Goal: Task Accomplishment & Management: Use online tool/utility

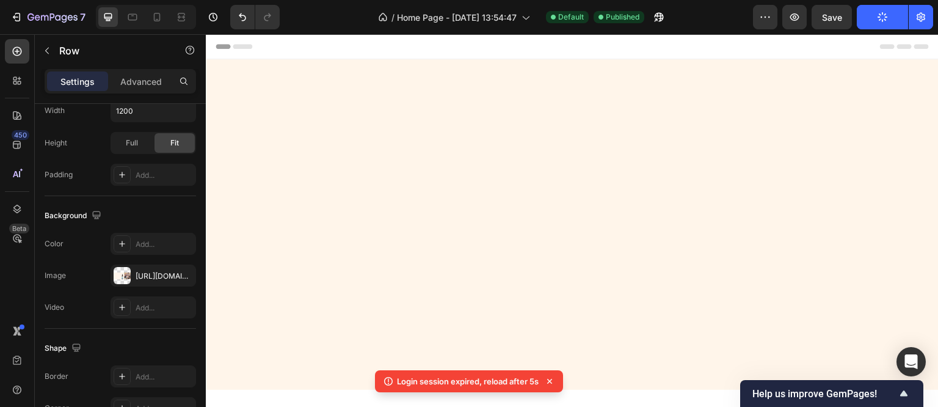
scroll to position [549, 0]
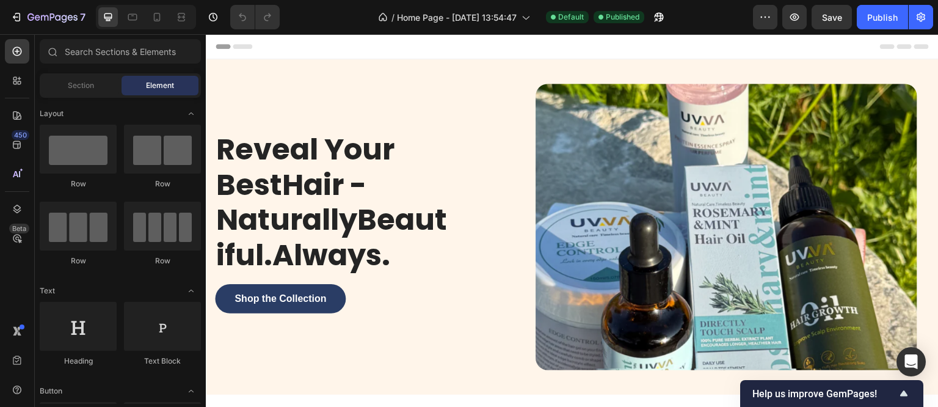
click at [215, 71] on div "Reveal Your BestHair - NaturallyBeautiful.Always. Heading Shop the Collection B…" at bounding box center [360, 226] width 290 height 323
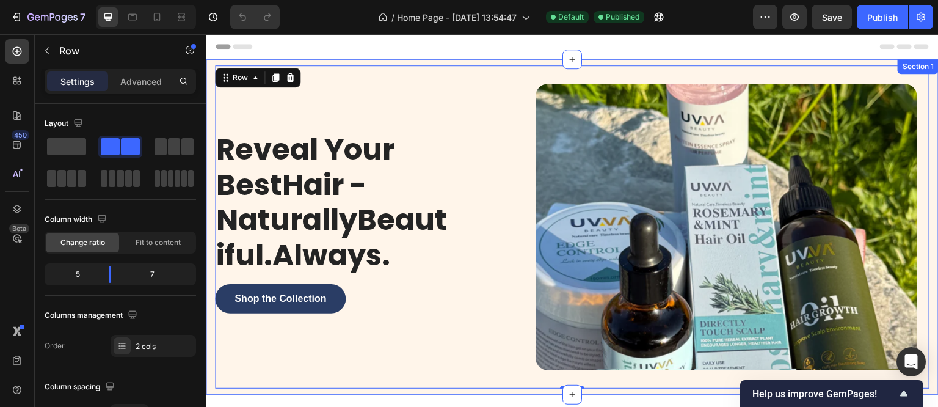
click at [207, 60] on div "Reveal Your BestHair - NaturallyBeautiful.Always. Heading Shop the Collection B…" at bounding box center [572, 226] width 733 height 335
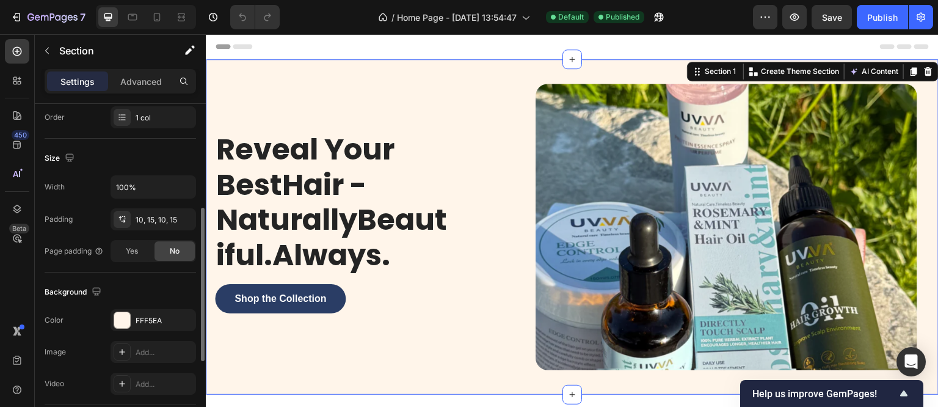
scroll to position [305, 0]
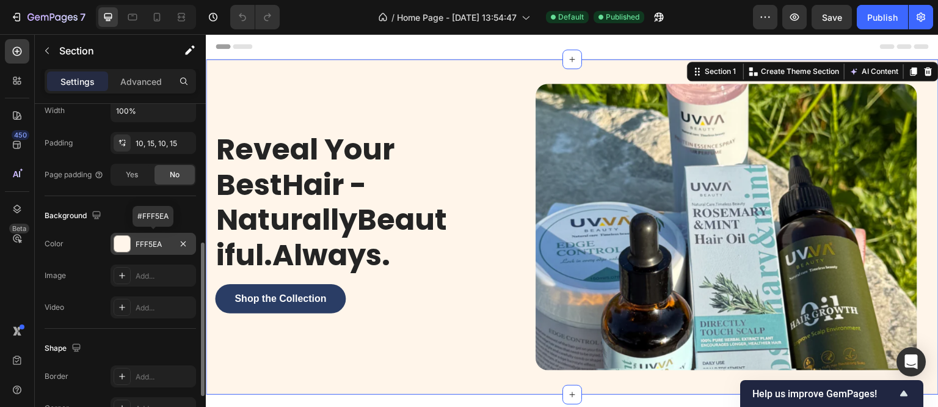
click at [120, 244] on div at bounding box center [122, 244] width 16 height 16
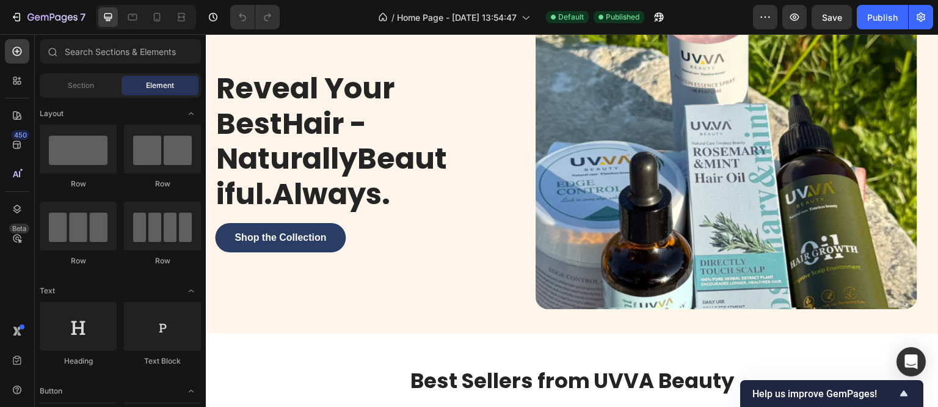
scroll to position [0, 0]
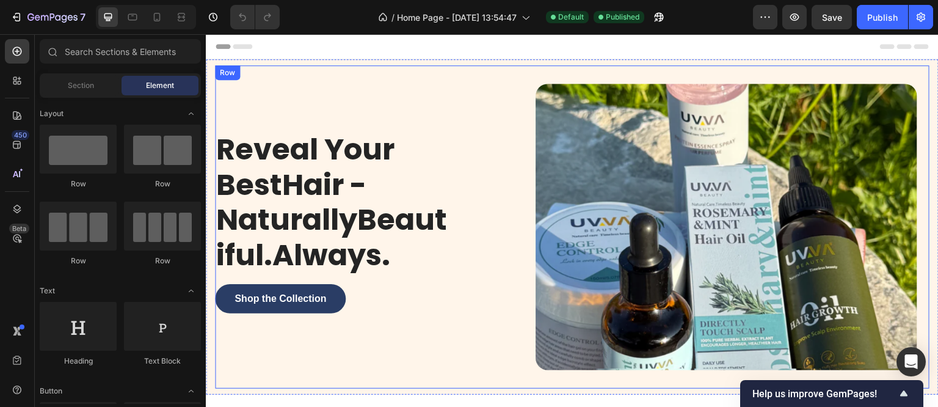
click at [217, 65] on div "Reveal Your BestHair - NaturallyBeautiful.Always. Heading Shop the Collection B…" at bounding box center [572, 226] width 714 height 323
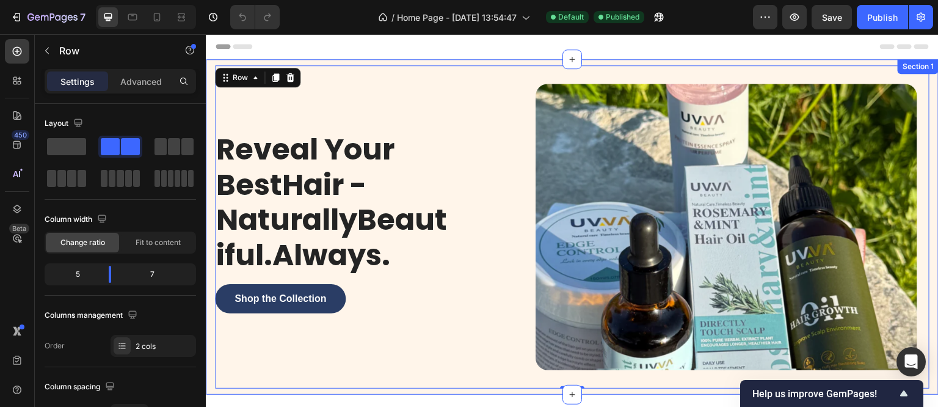
click at [210, 64] on div "Reveal Your BestHair - NaturallyBeautiful.Always. Heading Shop the Collection B…" at bounding box center [572, 226] width 733 height 335
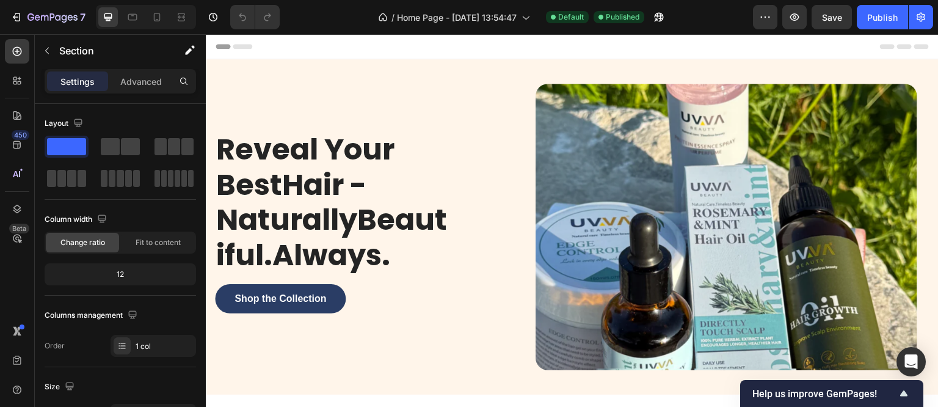
click at [210, 66] on div "Reveal Your BestHair - NaturallyBeautiful.Always. Heading Shop the Collection B…" at bounding box center [572, 226] width 733 height 335
click at [294, 64] on div "Reveal Your BestHair - NaturallyBeautiful.Always. Heading Shop the Collection B…" at bounding box center [572, 226] width 733 height 335
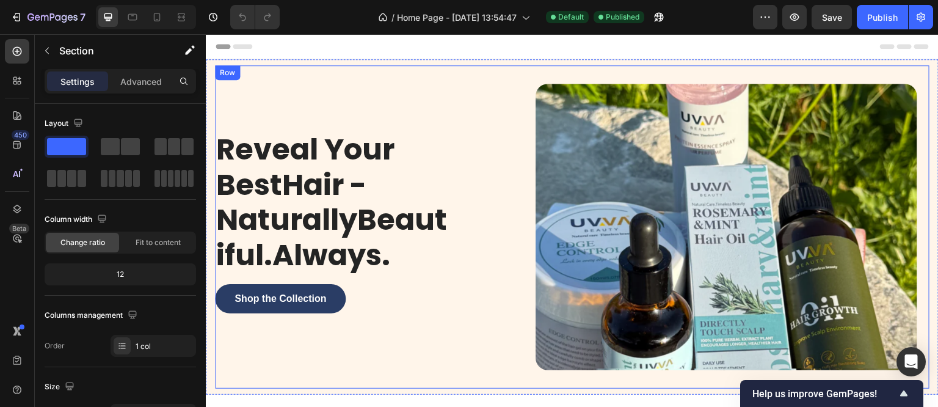
click at [220, 74] on div "Row" at bounding box center [227, 72] width 20 height 11
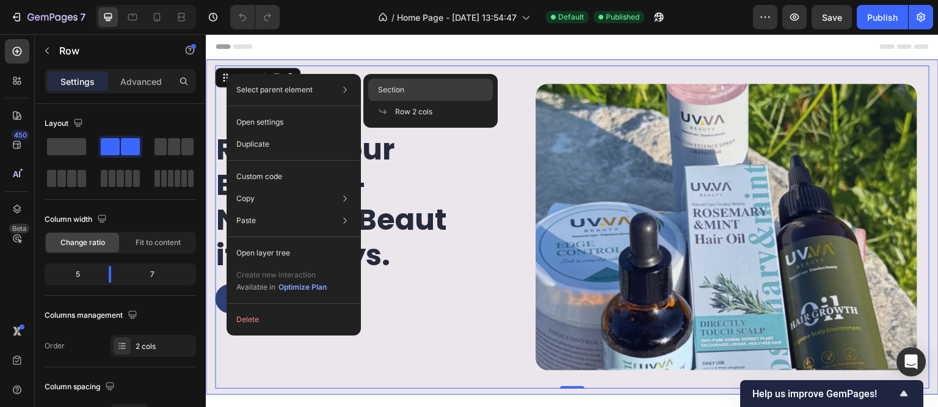
click at [399, 90] on span "Section" at bounding box center [391, 89] width 26 height 11
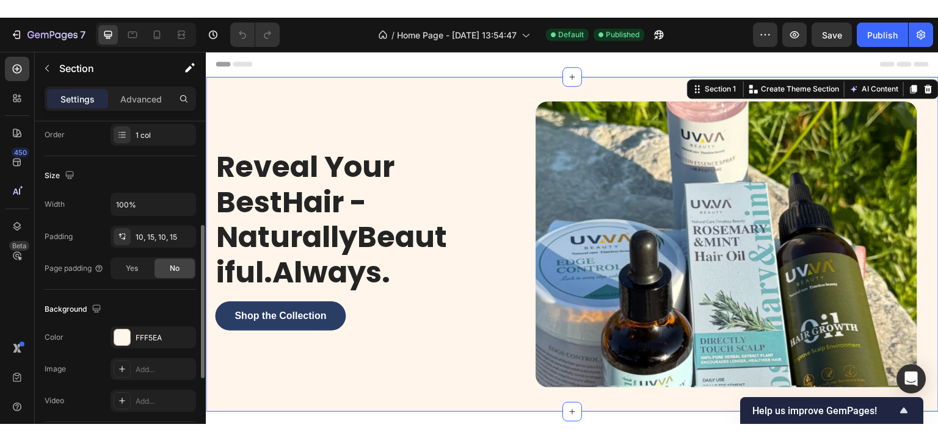
scroll to position [305, 0]
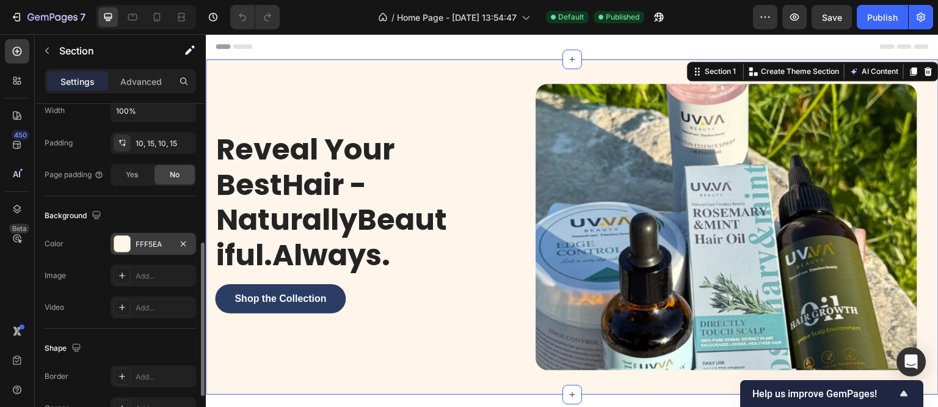
click at [115, 249] on div at bounding box center [122, 244] width 16 height 16
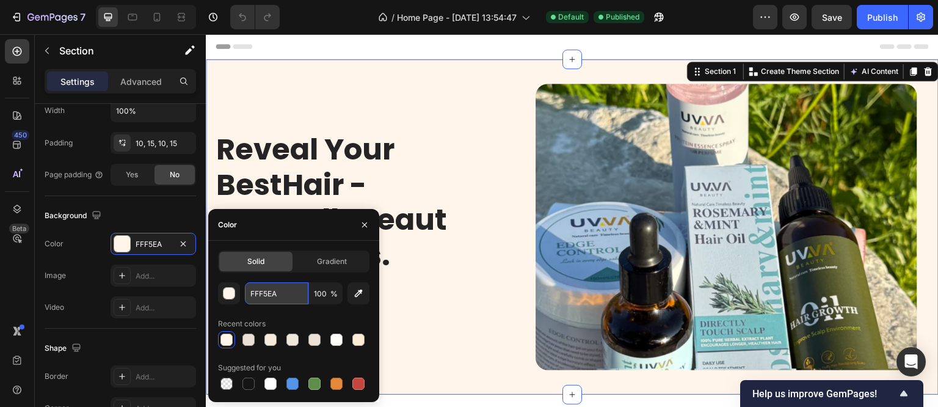
click at [267, 296] on input "FFF5EA" at bounding box center [276, 293] width 63 height 22
paste input "d9e6f6"
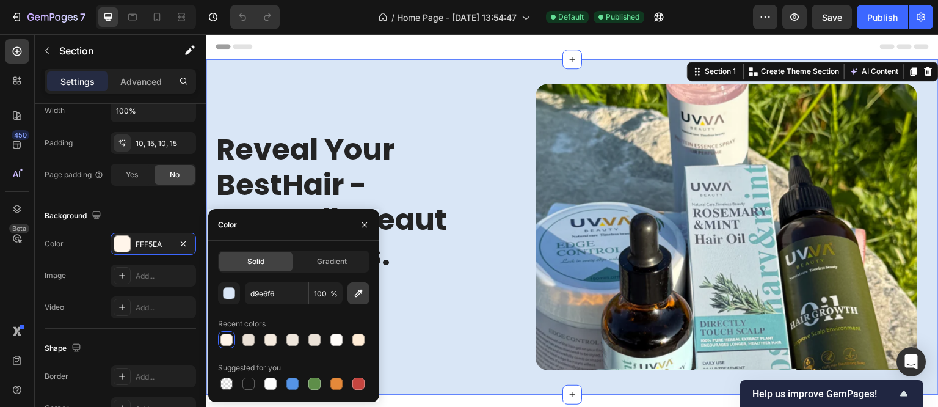
click at [354, 295] on icon "button" at bounding box center [358, 293] width 12 height 12
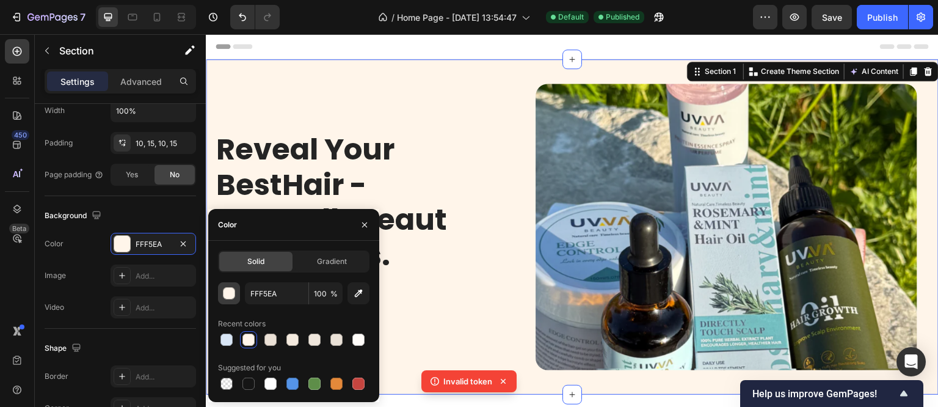
click at [227, 288] on div "button" at bounding box center [229, 294] width 12 height 12
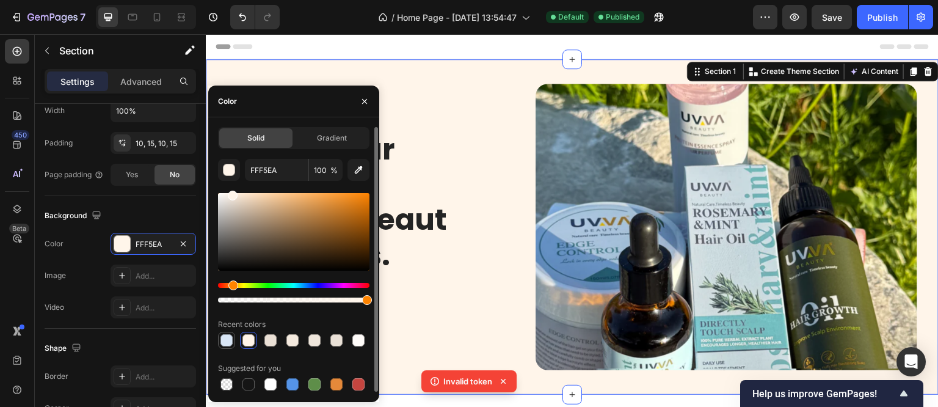
click at [222, 336] on div at bounding box center [226, 340] width 12 height 12
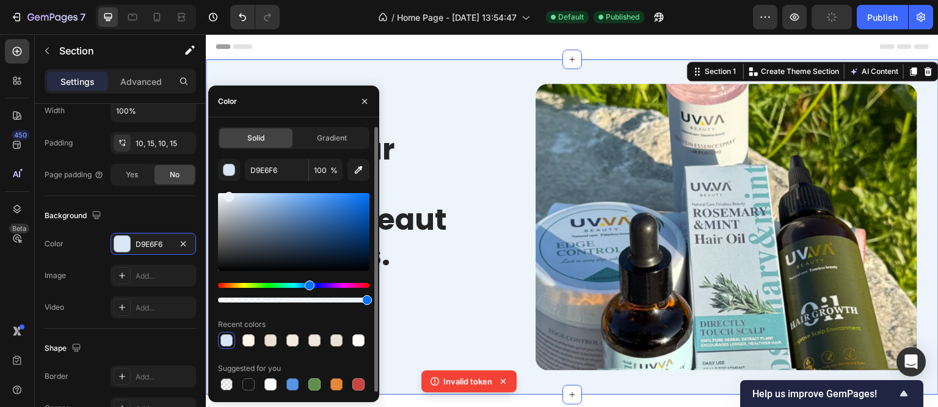
drag, startPoint x: 234, startPoint y: 200, endPoint x: 227, endPoint y: 194, distance: 9.9
click at [227, 194] on div at bounding box center [229, 197] width 10 height 10
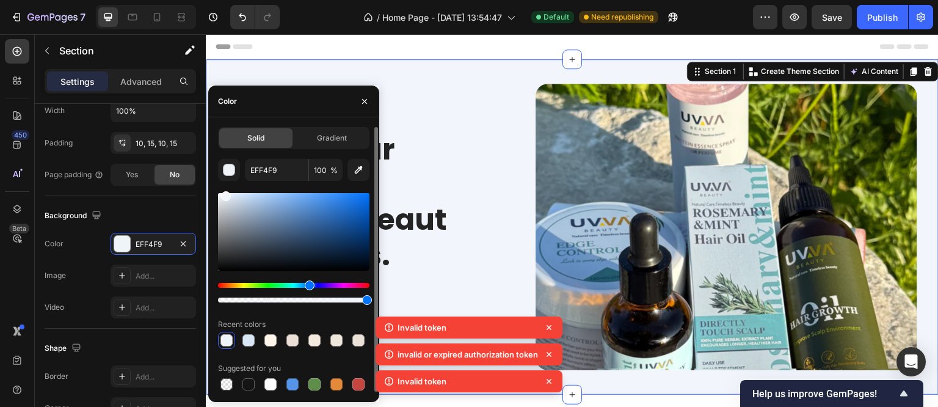
type input "F2F6FC"
click at [224, 194] on div at bounding box center [226, 196] width 10 height 10
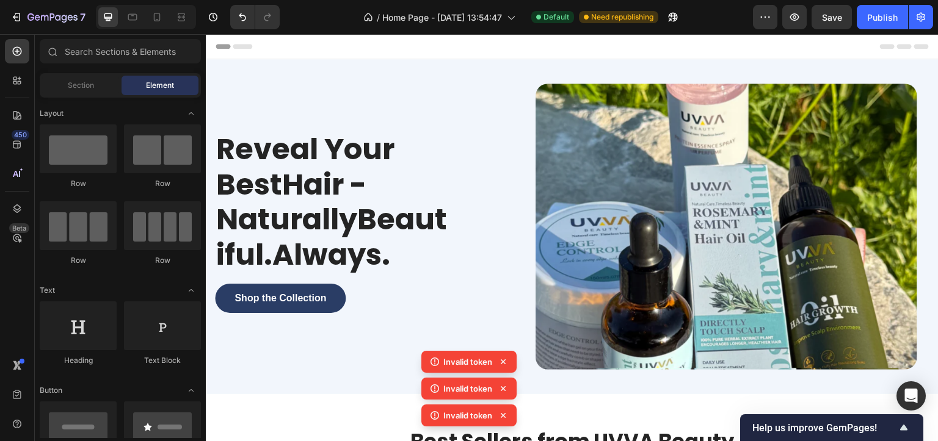
click at [502, 359] on icon at bounding box center [503, 362] width 12 height 12
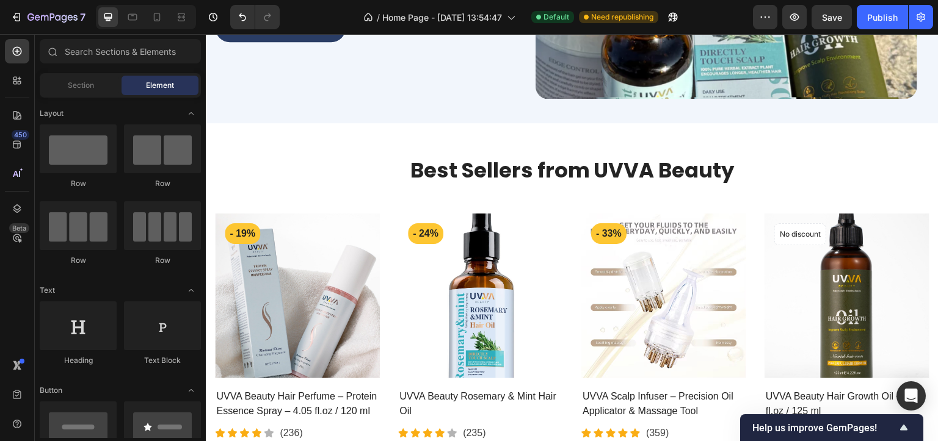
scroll to position [291, 0]
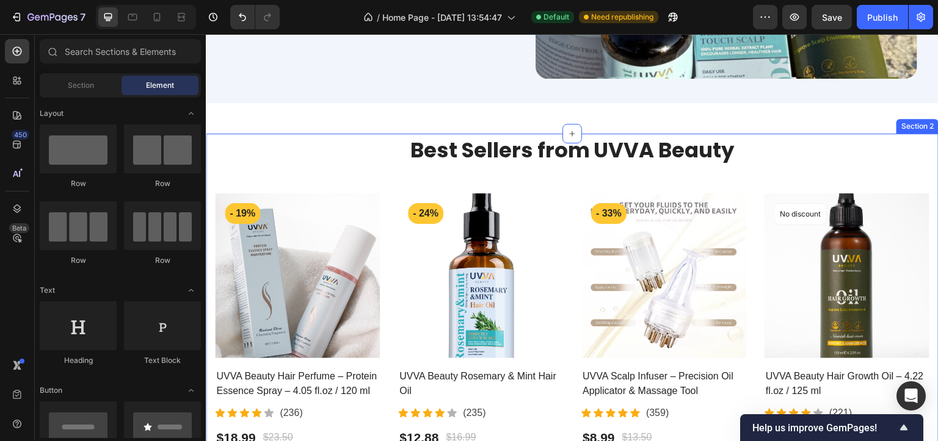
click at [317, 178] on div "Best Sellers from UVVA Beauty Heading Row Product Images - 19% Product Badge Ro…" at bounding box center [572, 291] width 714 height 315
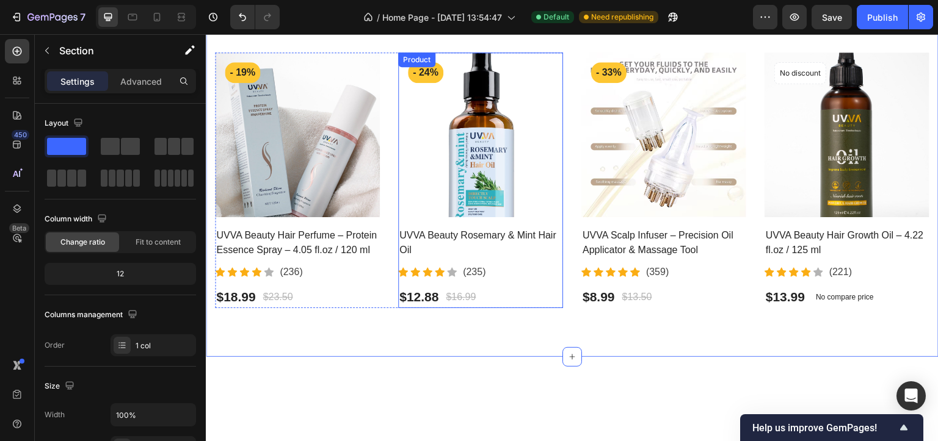
scroll to position [122, 0]
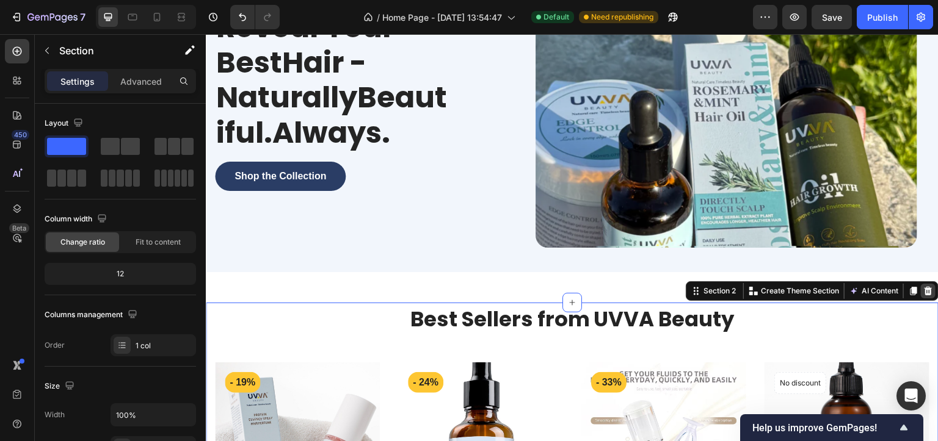
click at [924, 289] on icon at bounding box center [928, 291] width 8 height 9
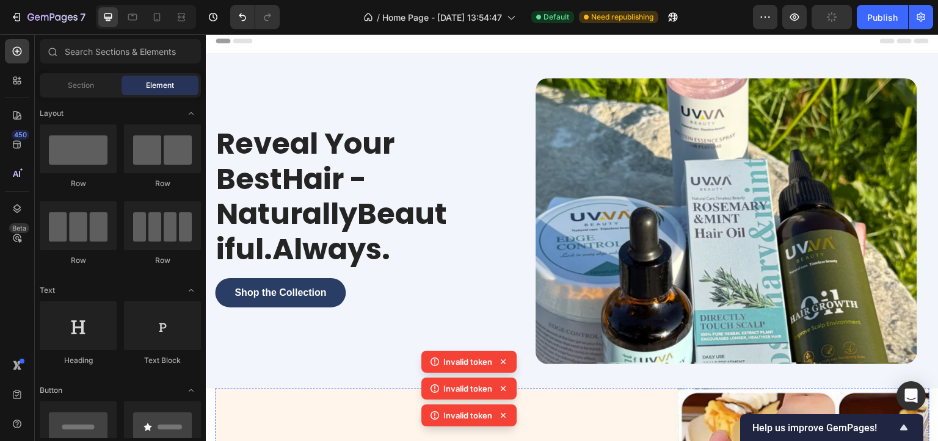
scroll to position [0, 0]
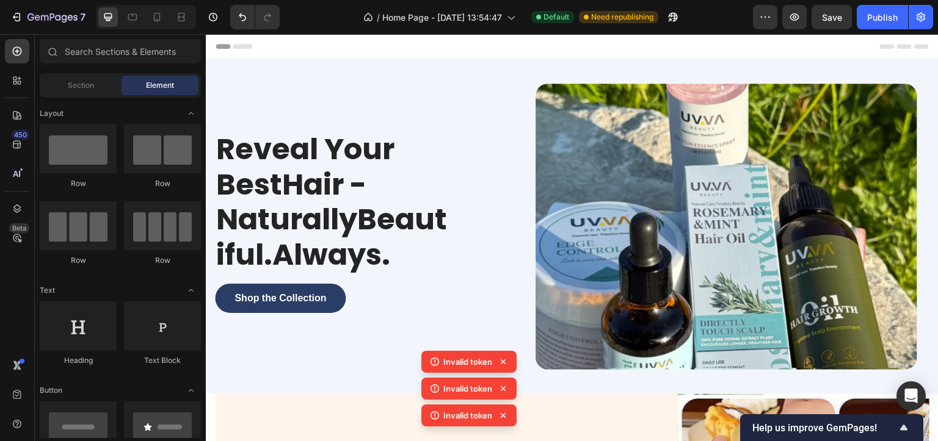
click at [29, 78] on div "450 Beta" at bounding box center [17, 237] width 35 height 407
drag, startPoint x: 22, startPoint y: 78, endPoint x: 20, endPoint y: 67, distance: 11.3
click at [21, 78] on icon at bounding box center [17, 80] width 12 height 12
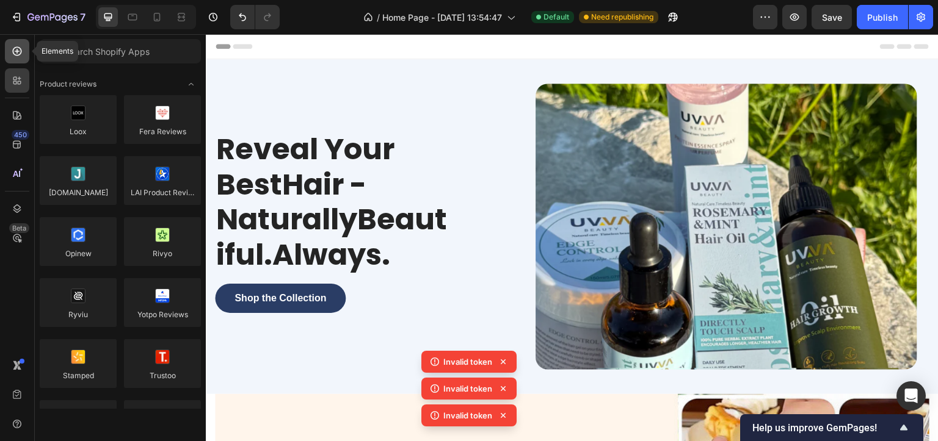
click at [17, 51] on icon at bounding box center [17, 51] width 5 height 5
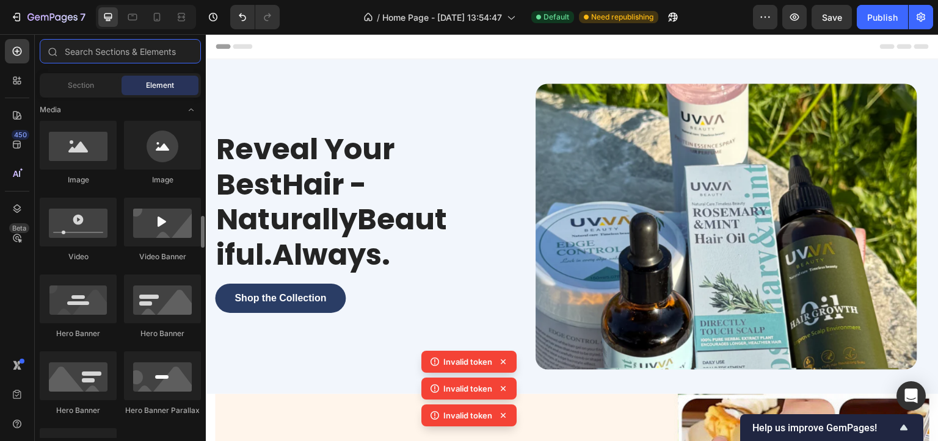
scroll to position [533, 0]
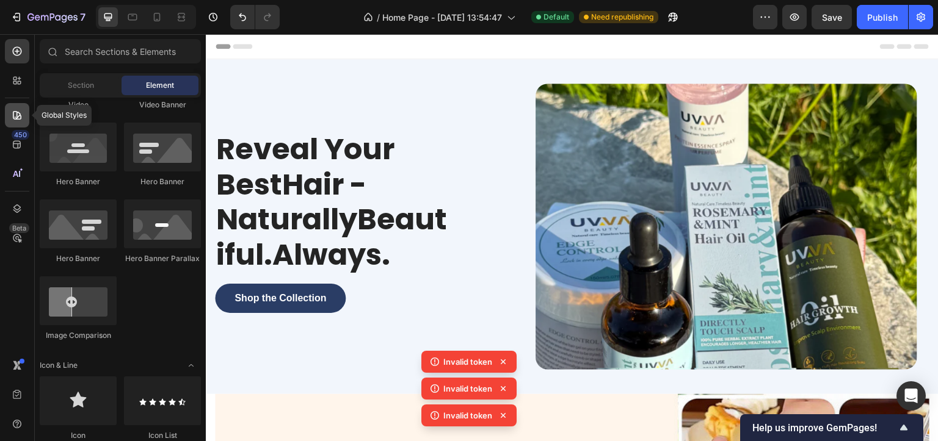
click at [20, 115] on icon at bounding box center [17, 115] width 9 height 9
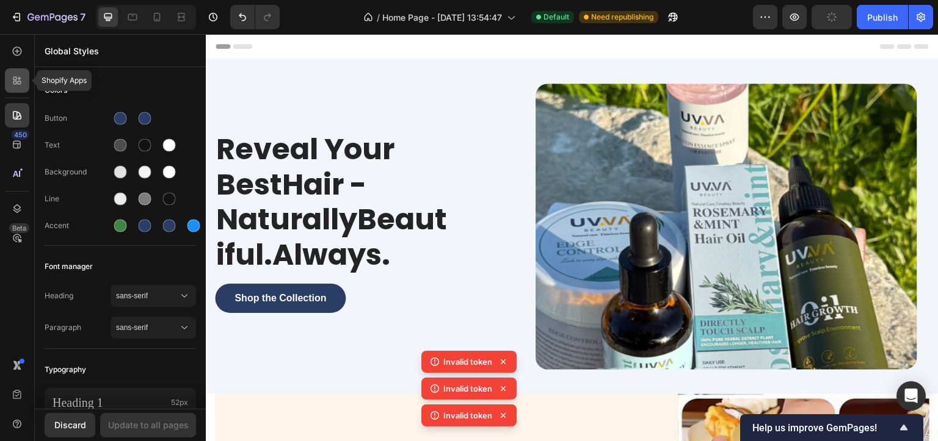
click at [23, 78] on icon at bounding box center [17, 80] width 12 height 12
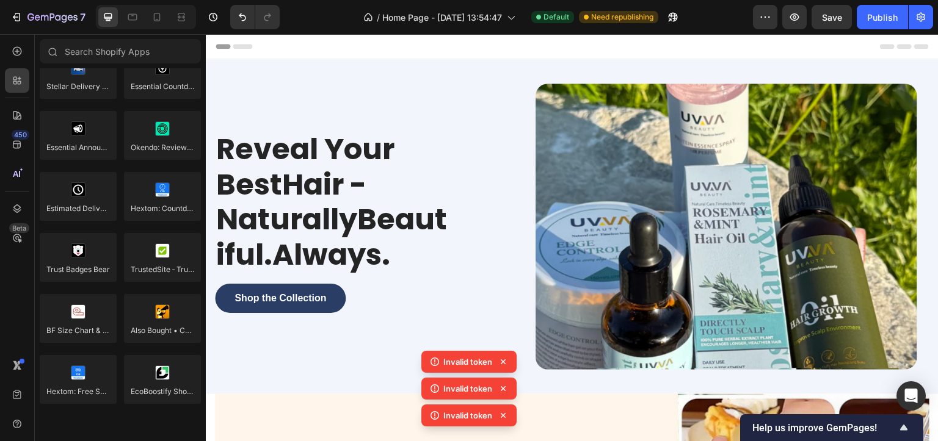
scroll to position [3519, 0]
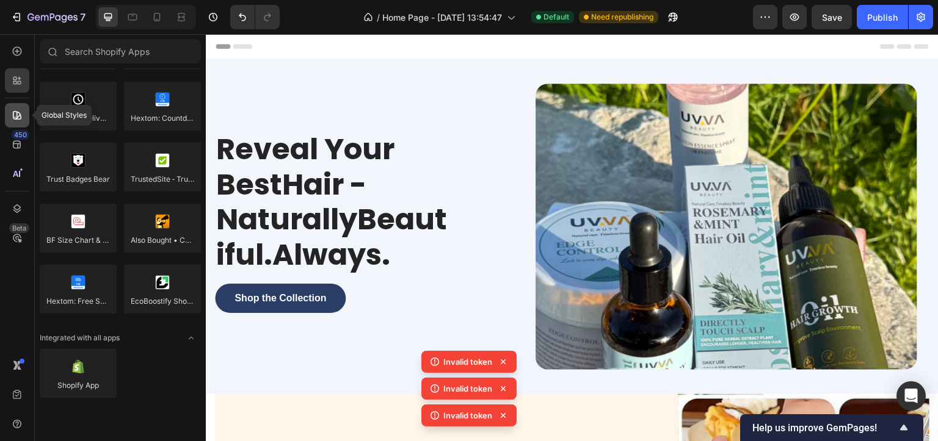
click at [9, 112] on div at bounding box center [17, 115] width 24 height 24
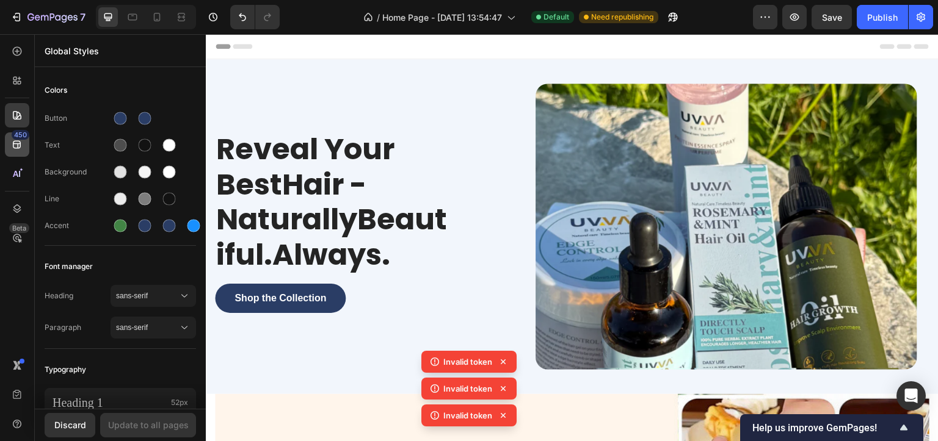
click at [21, 140] on icon at bounding box center [17, 145] width 12 height 12
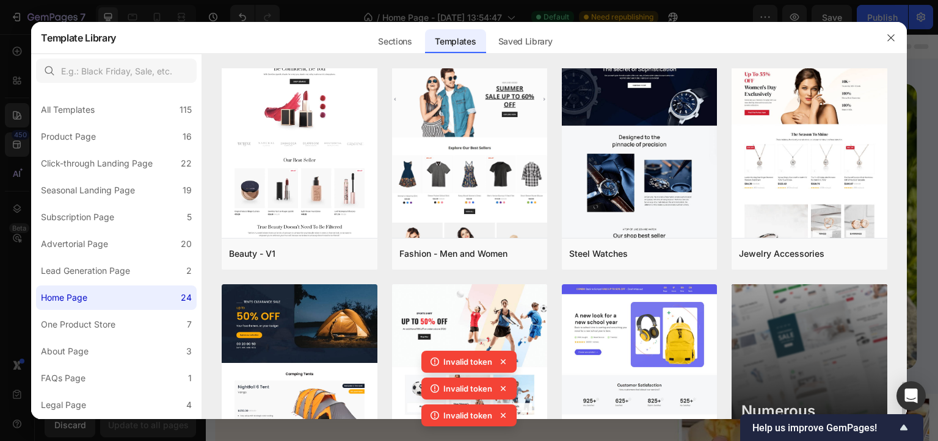
scroll to position [786, 0]
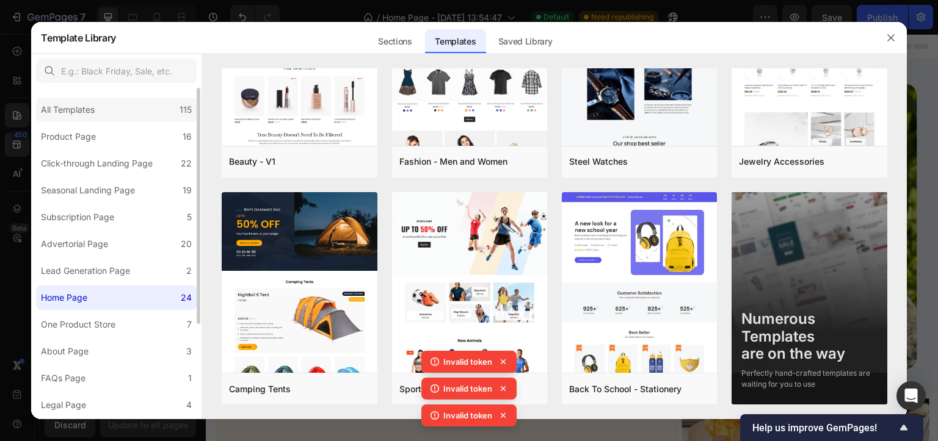
click at [99, 103] on div "All Templates" at bounding box center [70, 110] width 59 height 15
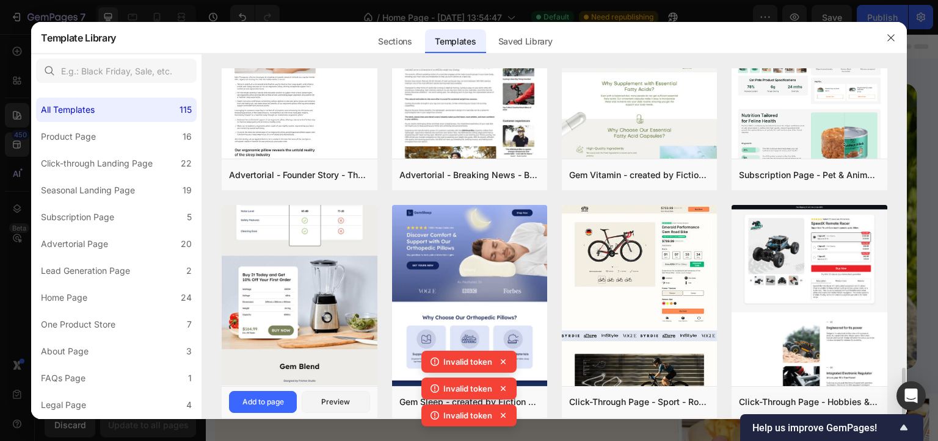
scroll to position [1303, 0]
